Goal: Information Seeking & Learning: Learn about a topic

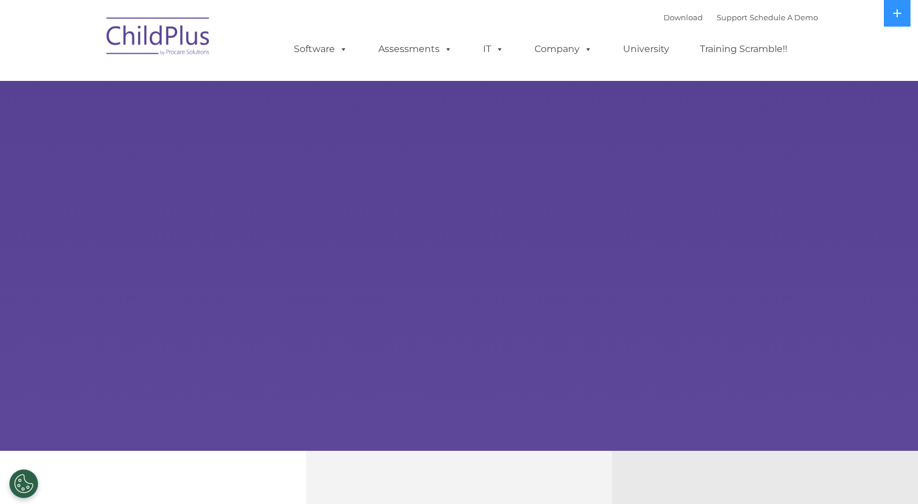
select select "MEDIUM"
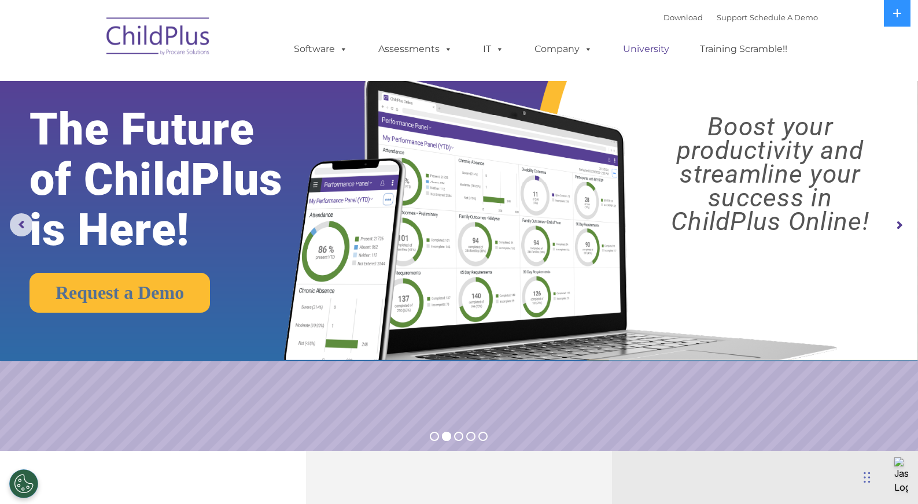
click at [657, 49] on link "University" at bounding box center [645, 49] width 69 height 23
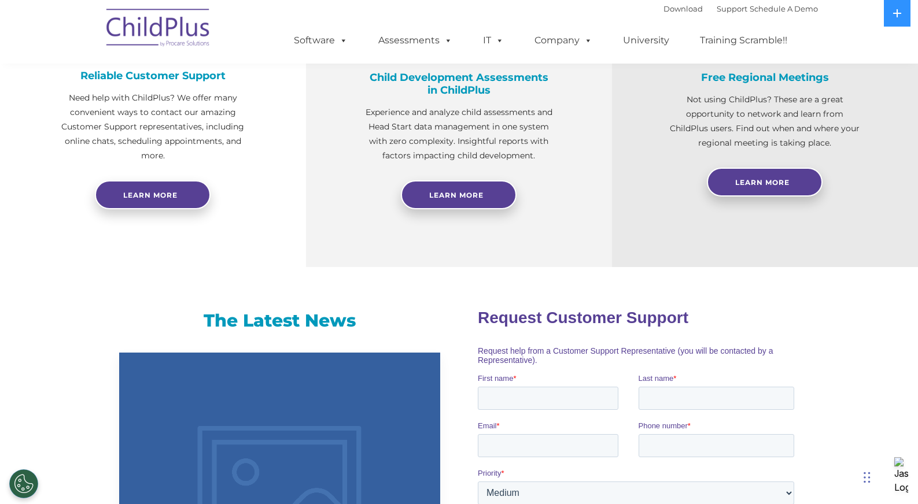
scroll to position [484, 0]
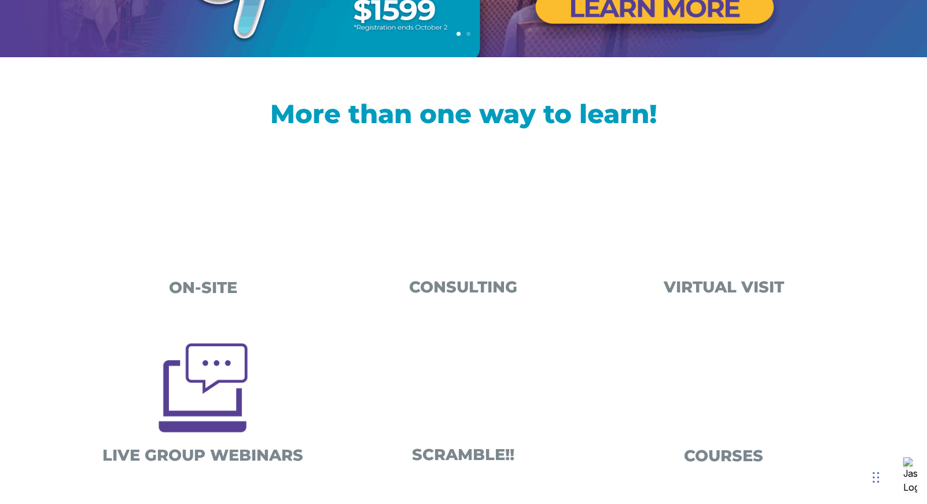
scroll to position [324, 0]
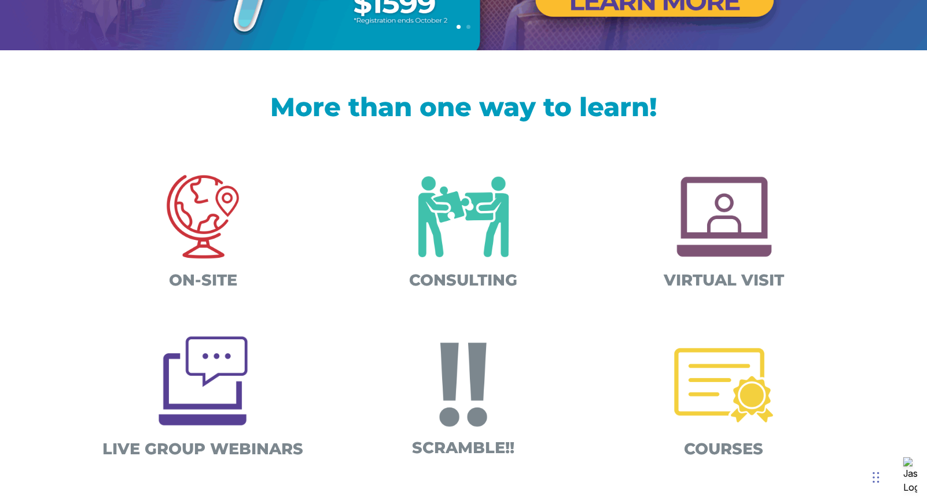
click at [205, 226] on img at bounding box center [202, 217] width 121 height 121
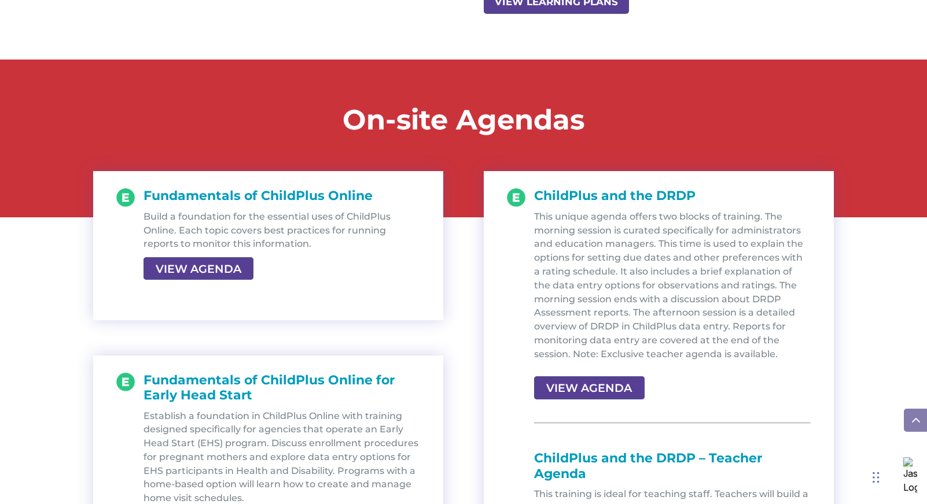
scroll to position [1157, 0]
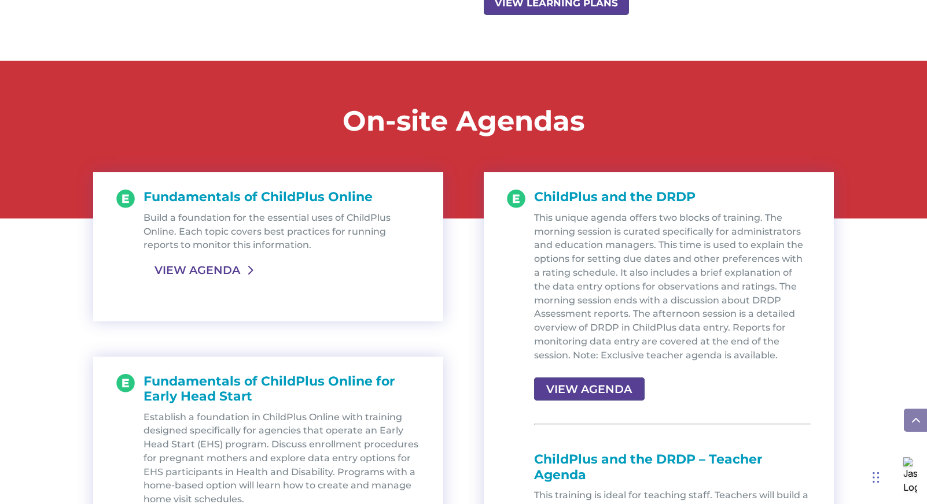
click at [194, 271] on link "VIEW AGENDA" at bounding box center [197, 270] width 108 height 21
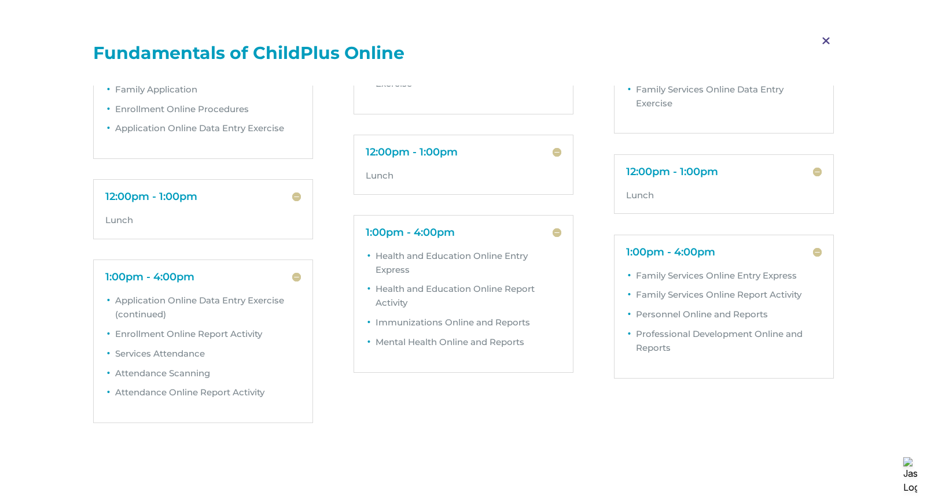
scroll to position [0, 0]
